Goal: Task Accomplishment & Management: Use online tool/utility

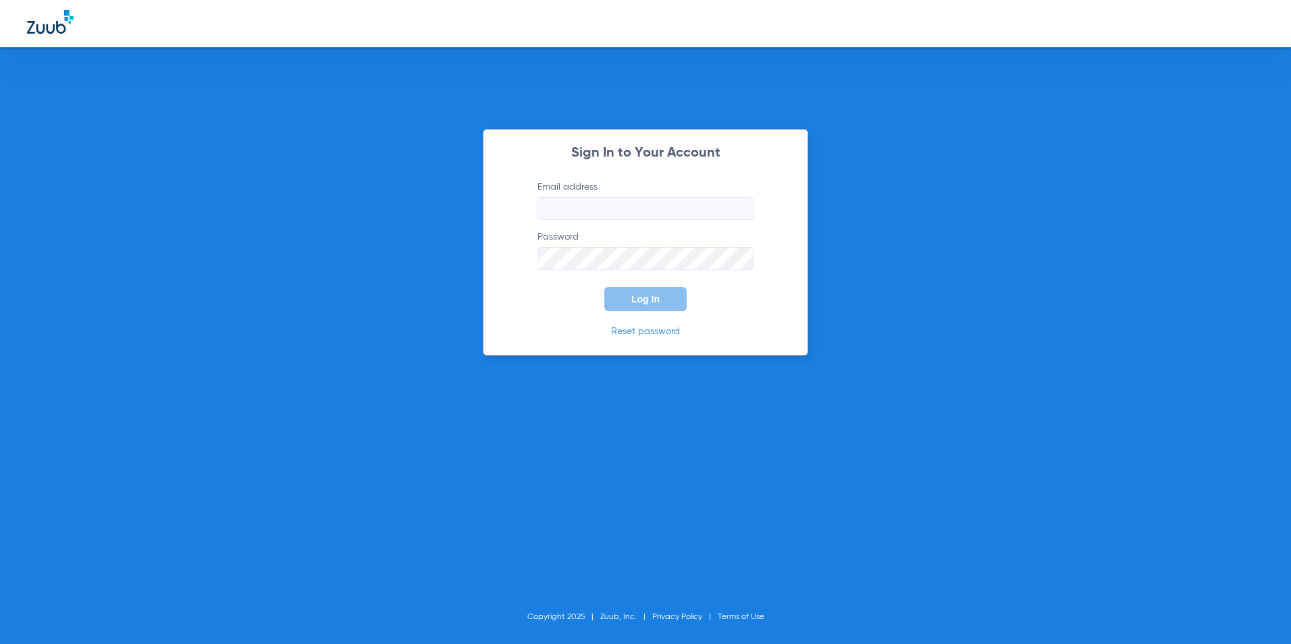
type input "[EMAIL_ADDRESS][DOMAIN_NAME]"
click at [637, 297] on span "Log In" at bounding box center [645, 299] width 28 height 11
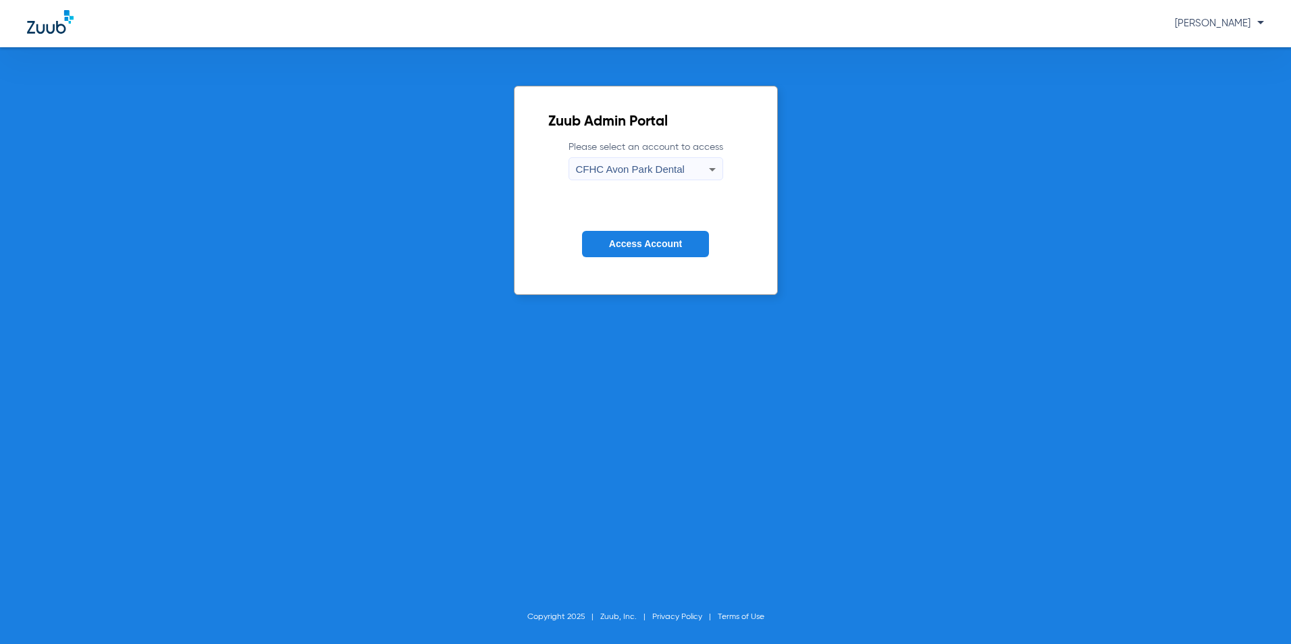
click at [655, 164] on span "CFHC Avon Park Dental" at bounding box center [630, 168] width 109 height 11
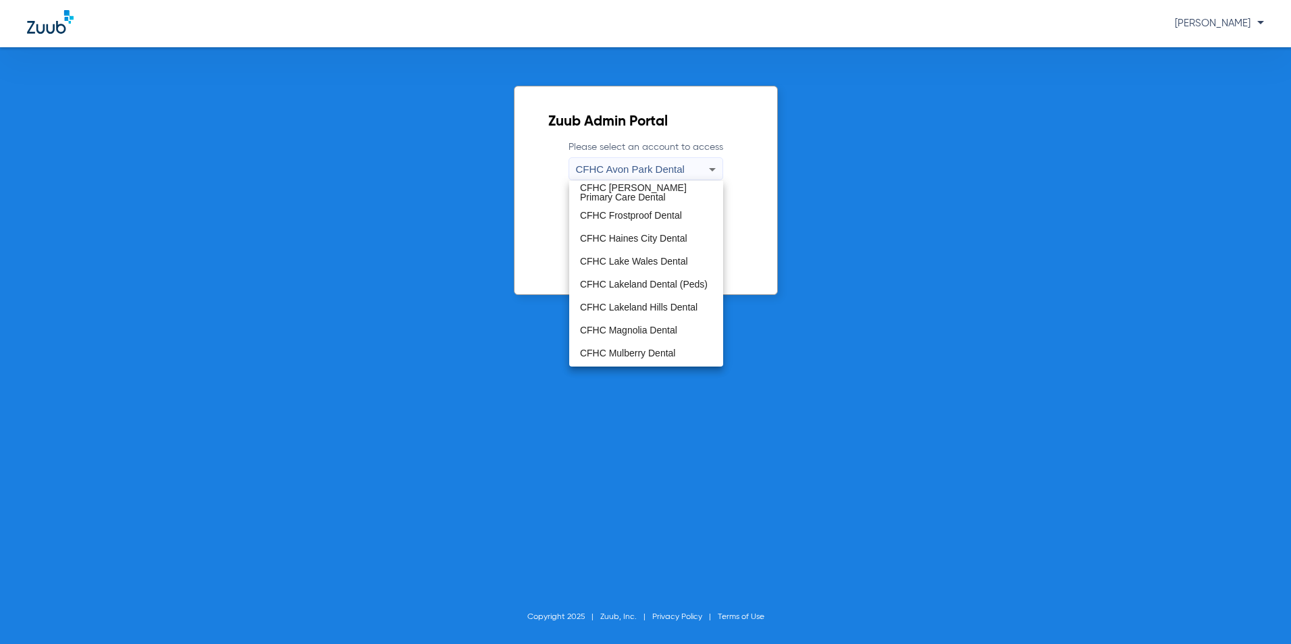
scroll to position [68, 0]
click at [639, 307] on span "CFHC Magnolia Dental" at bounding box center [628, 308] width 97 height 9
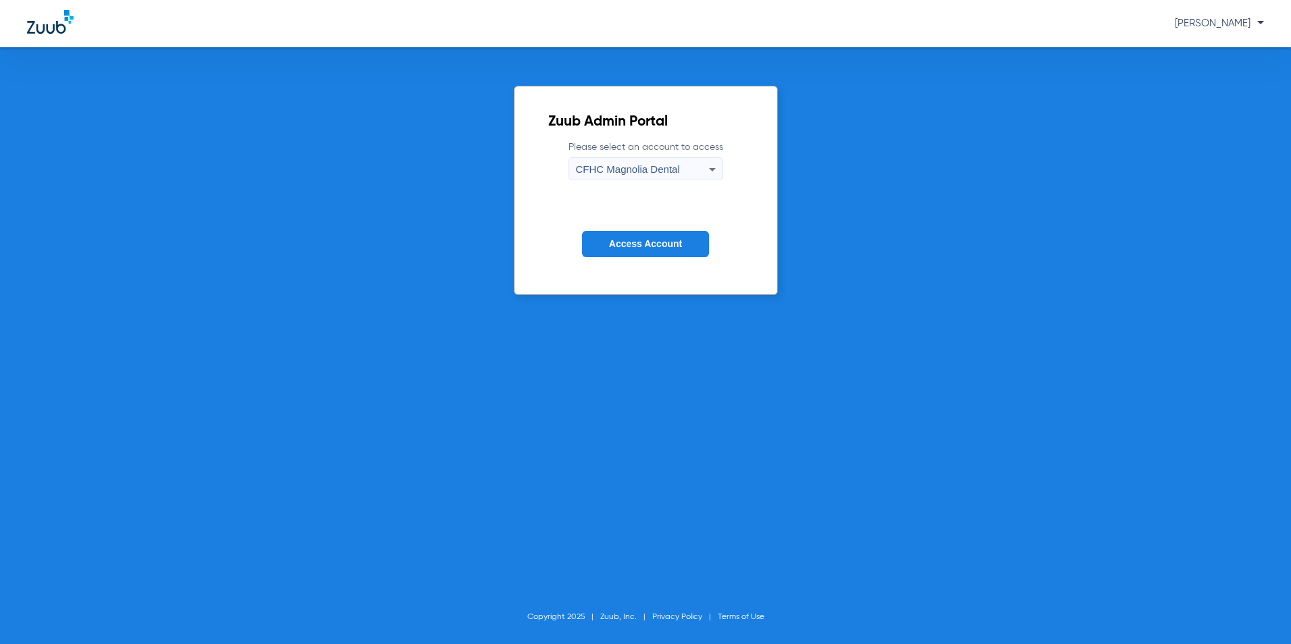
click at [647, 242] on span "Access Account" at bounding box center [645, 243] width 73 height 11
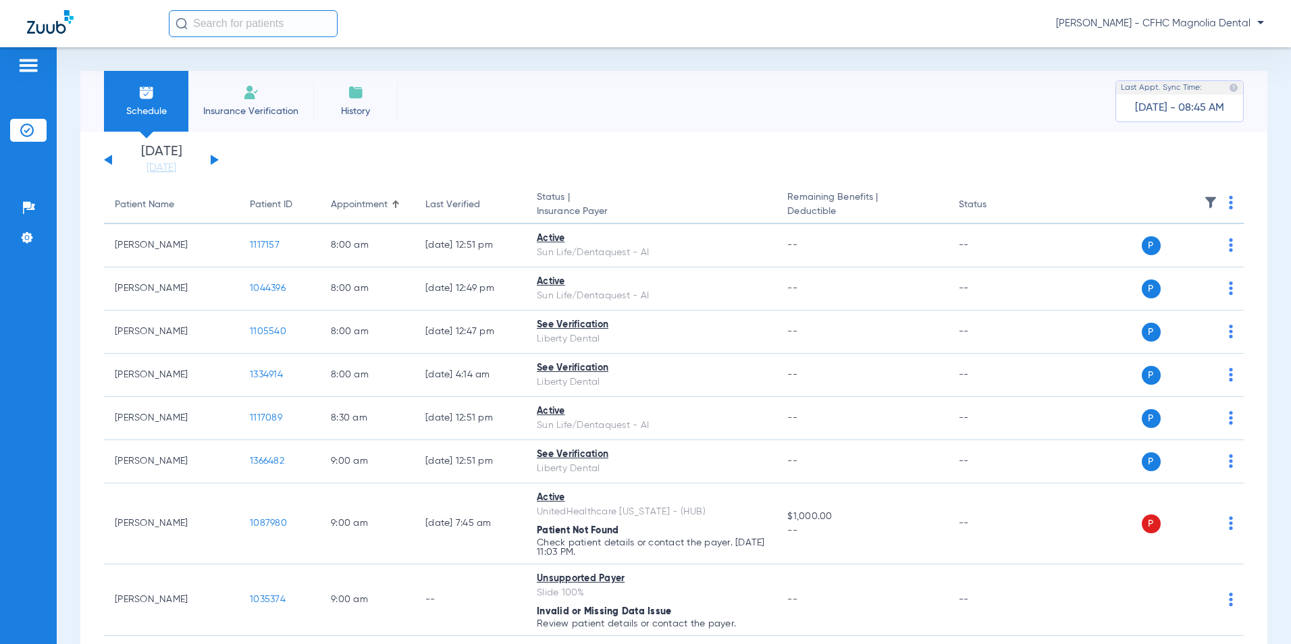
click at [211, 157] on button at bounding box center [215, 160] width 8 height 10
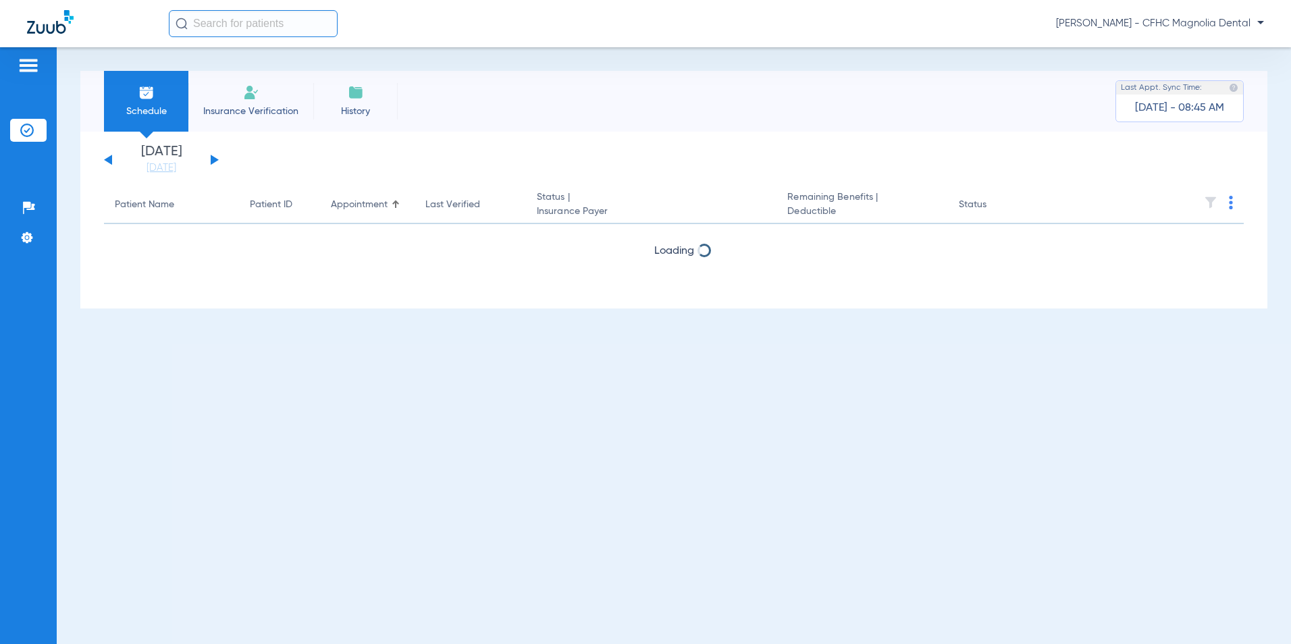
click at [211, 157] on button at bounding box center [215, 160] width 8 height 10
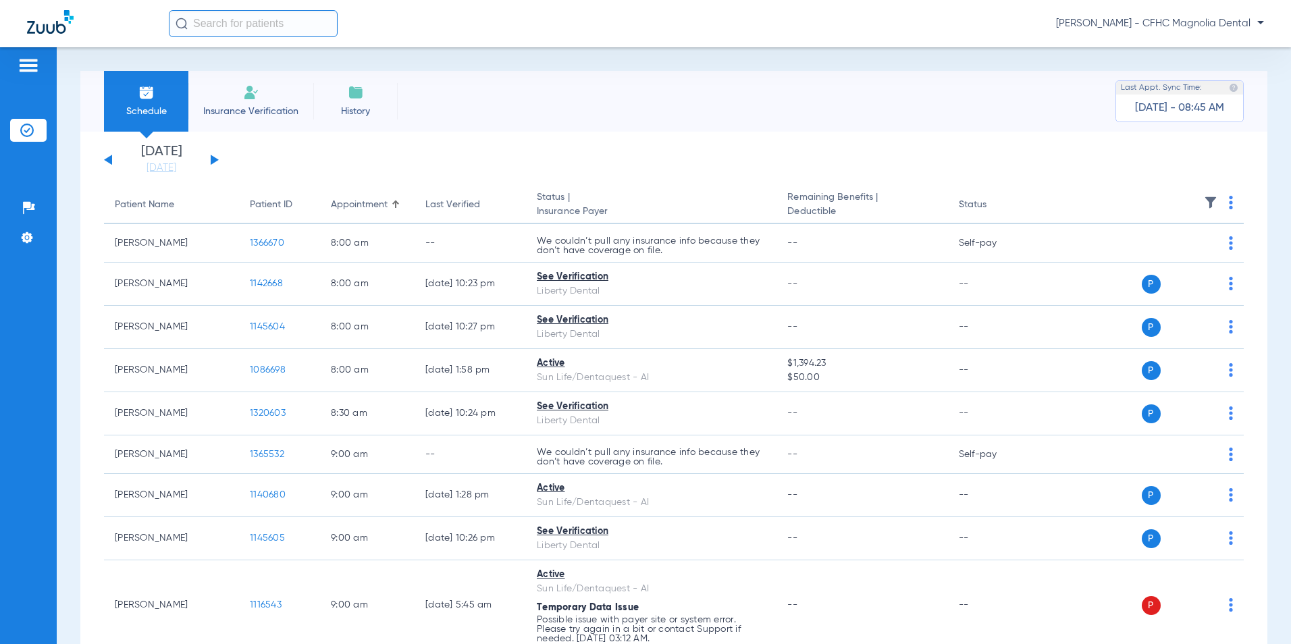
click at [1229, 207] on img at bounding box center [1231, 203] width 4 height 14
click at [1183, 260] on span "Verify All" at bounding box center [1170, 255] width 81 height 9
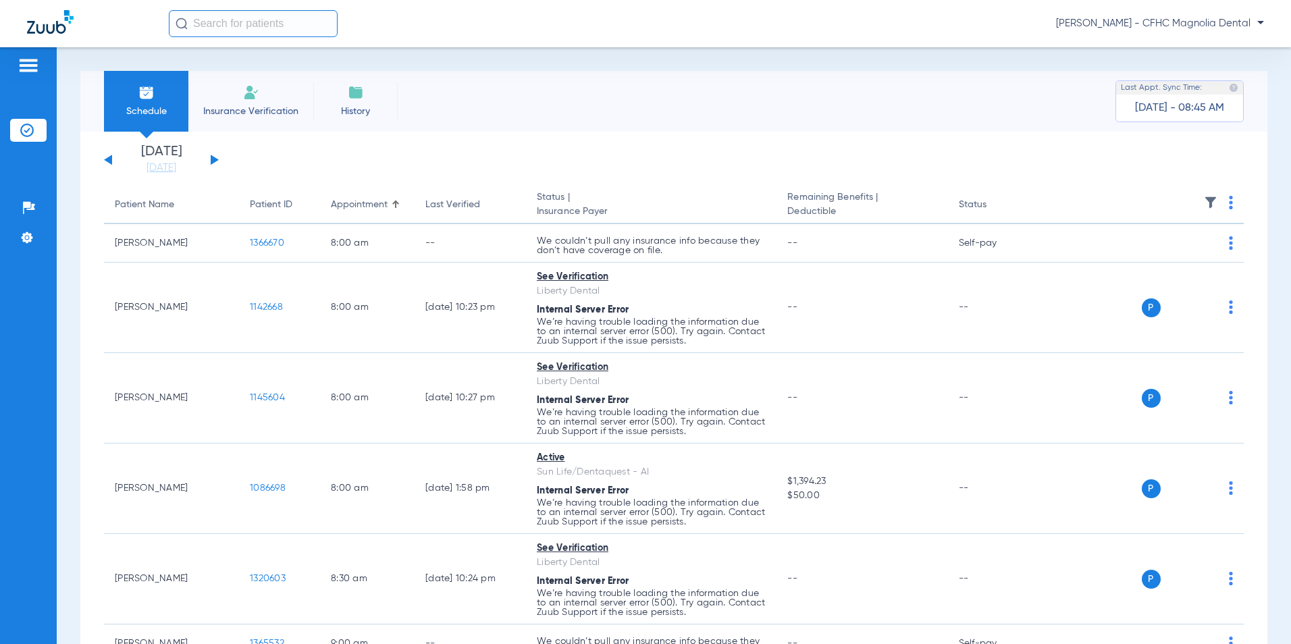
click at [1229, 205] on img at bounding box center [1231, 203] width 4 height 14
click at [1182, 248] on button "Verify All" at bounding box center [1171, 255] width 103 height 27
click at [1229, 202] on img at bounding box center [1231, 203] width 4 height 14
click at [1195, 252] on span "Verify All" at bounding box center [1170, 255] width 81 height 9
